Goal: Task Accomplishment & Management: Manage account settings

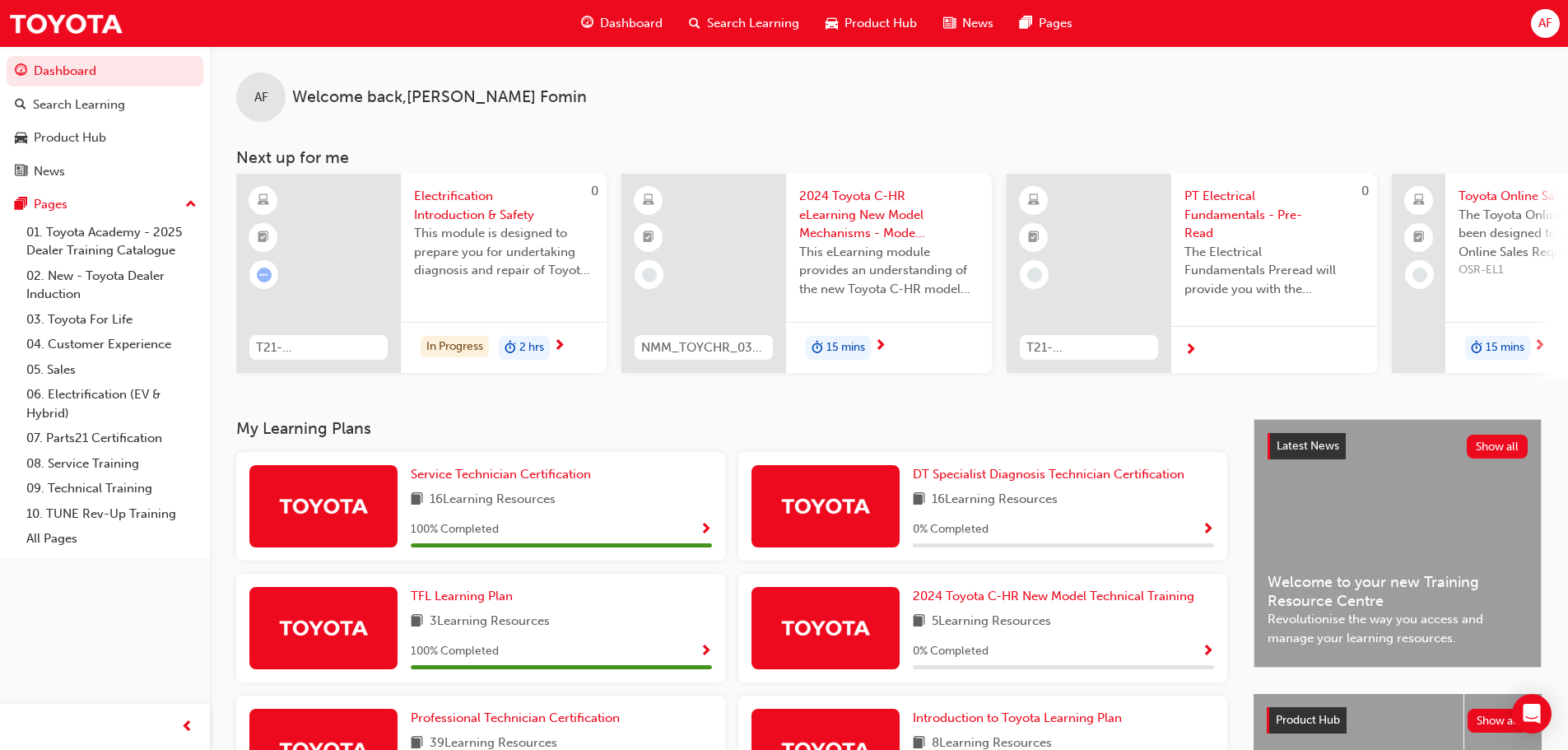
click at [1546, 17] on span "AF" at bounding box center [1545, 23] width 14 height 19
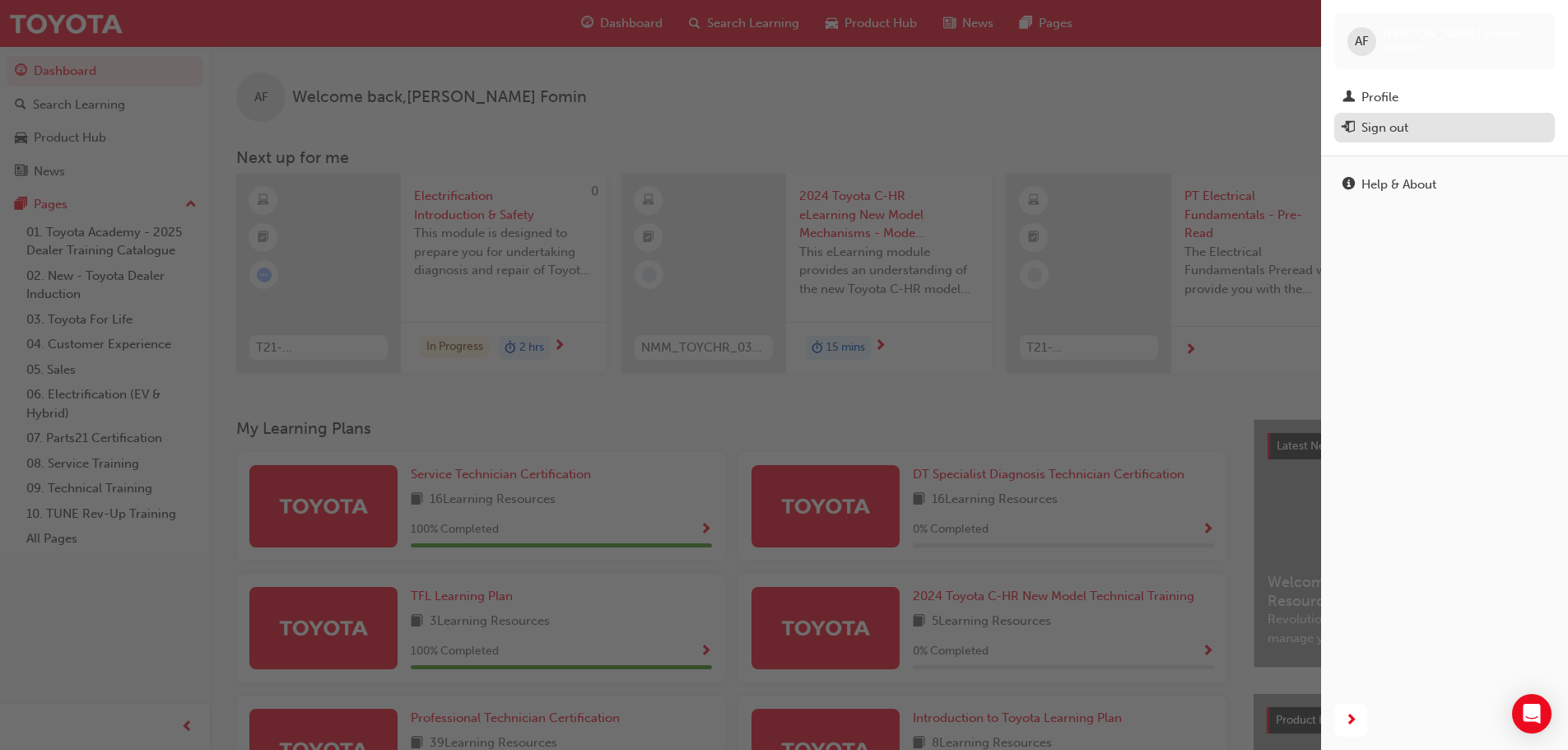
click at [1394, 126] on div "Sign out" at bounding box center [1384, 128] width 47 height 19
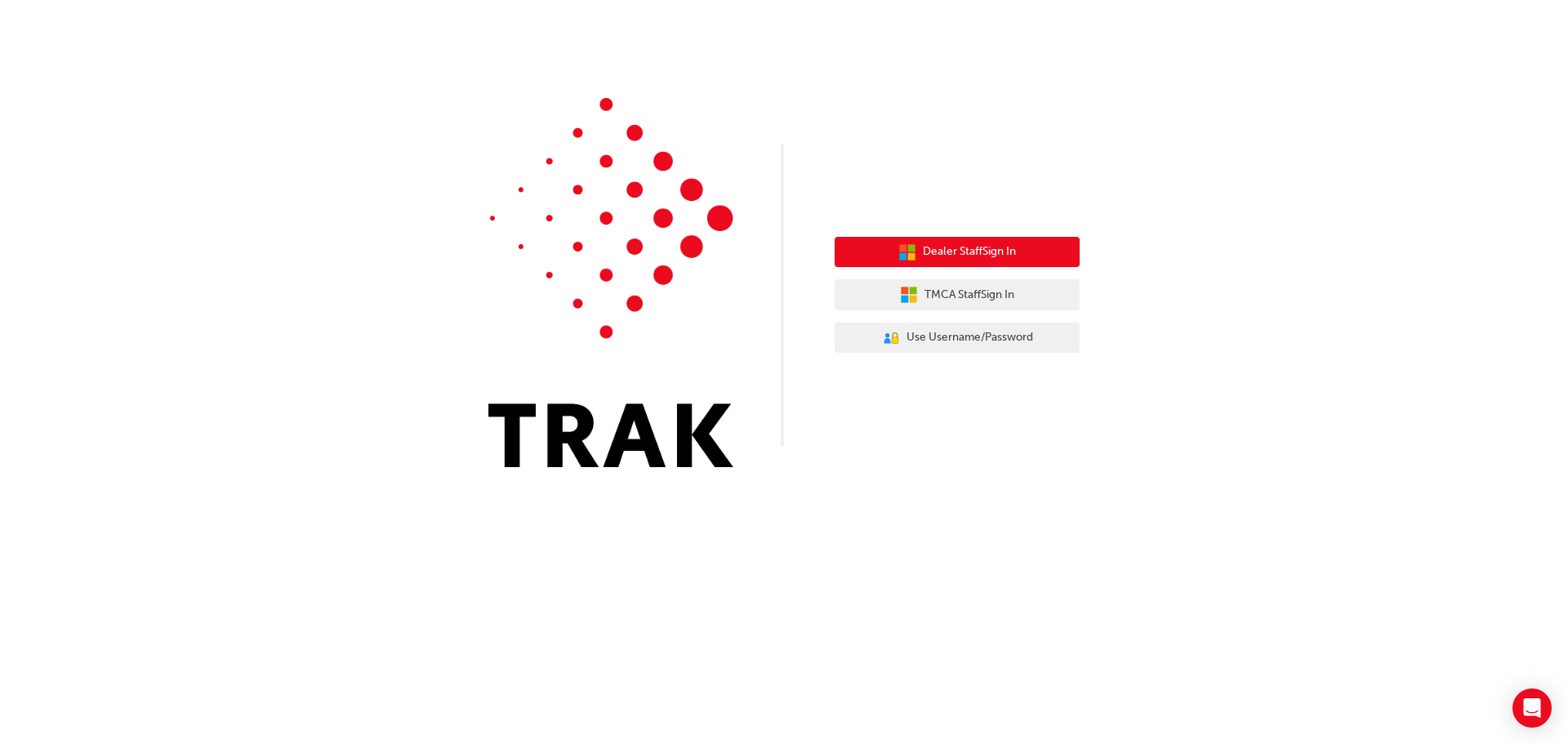
click at [978, 250] on span "Dealer Staff Sign In" at bounding box center [969, 252] width 93 height 19
